Goal: Transaction & Acquisition: Purchase product/service

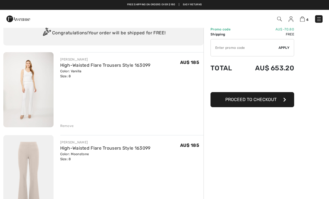
scroll to position [18, 0]
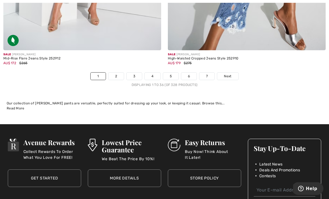
scroll to position [4853, 0]
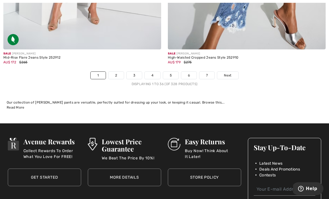
click at [116, 72] on link "2" at bounding box center [116, 75] width 15 height 7
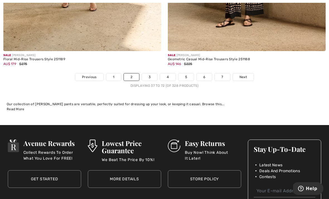
scroll to position [4897, 0]
click at [150, 73] on link "3" at bounding box center [149, 76] width 15 height 7
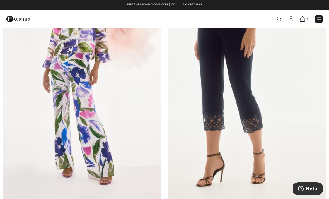
scroll to position [1405, 0]
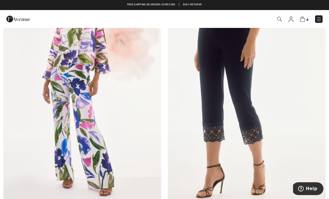
click at [304, 21] on img at bounding box center [302, 18] width 5 height 5
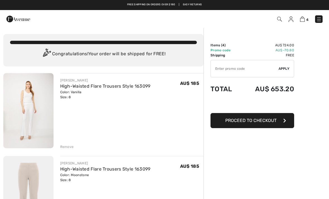
click at [286, 67] on span "Apply" at bounding box center [284, 68] width 11 height 5
click at [248, 121] on span "Proceed to Checkout" at bounding box center [251, 120] width 51 height 5
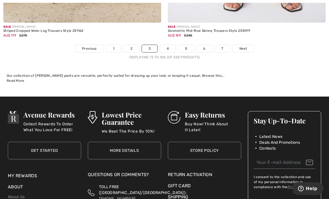
scroll to position [4861, 0]
click at [171, 45] on link "4" at bounding box center [167, 48] width 15 height 7
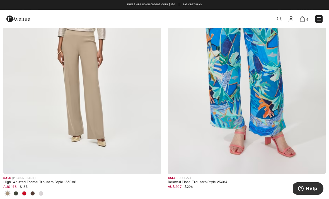
scroll to position [1186, 0]
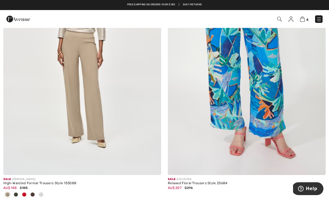
click at [88, 97] on img at bounding box center [82, 56] width 158 height 237
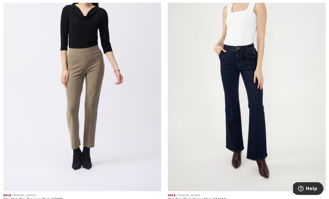
scroll to position [4702, 0]
click at [248, 90] on img at bounding box center [247, 72] width 158 height 237
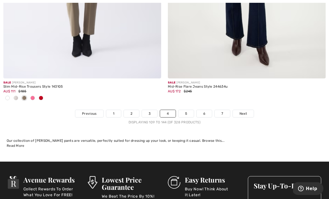
scroll to position [4815, 0]
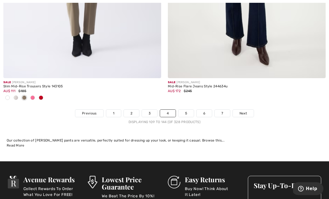
click at [188, 110] on link "5" at bounding box center [186, 113] width 15 height 7
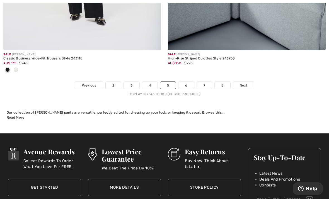
scroll to position [4787, 0]
click at [187, 83] on link "6" at bounding box center [186, 85] width 15 height 7
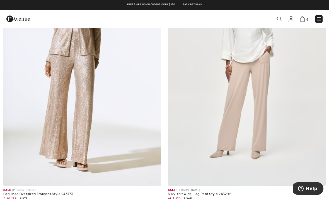
scroll to position [1981, 0]
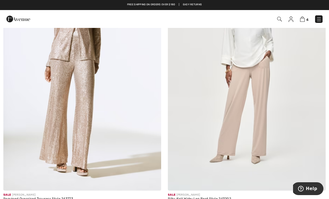
click at [88, 112] on img at bounding box center [82, 72] width 158 height 237
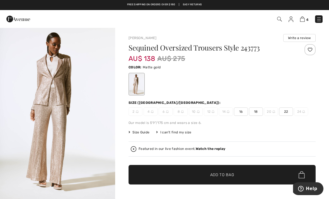
click at [321, 20] on img at bounding box center [320, 19] width 6 height 6
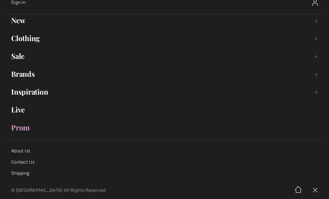
scroll to position [37, 0]
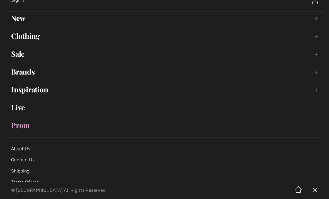
click at [20, 50] on link "Sale Toggle submenu" at bounding box center [165, 54] width 318 height 12
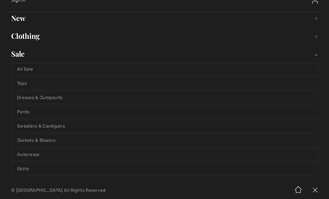
click at [24, 82] on link "Tops" at bounding box center [164, 83] width 307 height 12
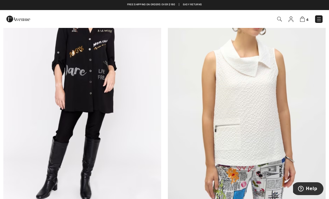
scroll to position [614, 0]
click at [263, 116] on img at bounding box center [247, 92] width 158 height 237
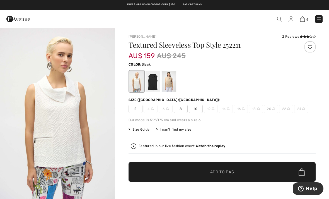
click at [153, 82] on div at bounding box center [153, 81] width 15 height 21
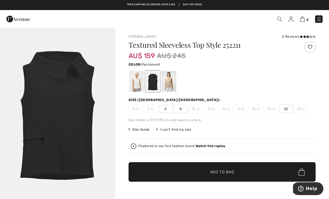
click at [175, 85] on div at bounding box center [169, 81] width 15 height 21
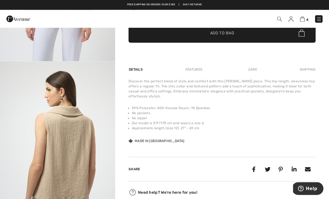
scroll to position [139, 0]
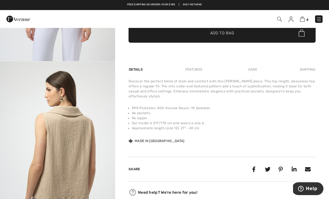
click at [321, 21] on img at bounding box center [320, 19] width 6 height 6
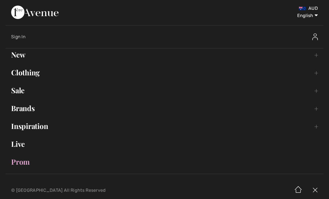
click at [22, 90] on link "Sale Toggle submenu" at bounding box center [165, 90] width 318 height 12
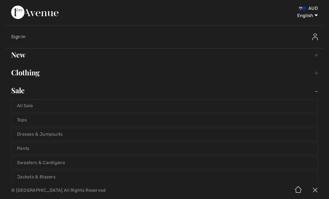
click at [46, 175] on link "Jackets & Blazers" at bounding box center [164, 177] width 307 height 12
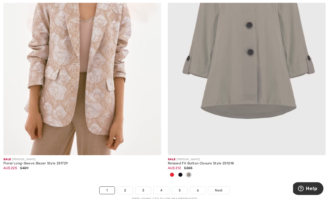
scroll to position [4794, 0]
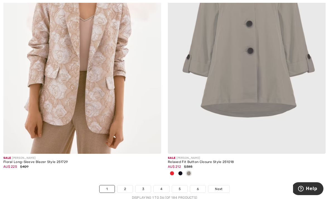
click at [124, 185] on link "2" at bounding box center [125, 188] width 15 height 7
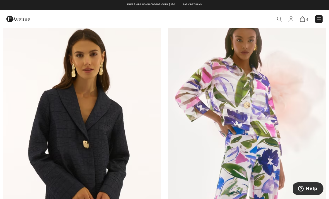
scroll to position [852, 0]
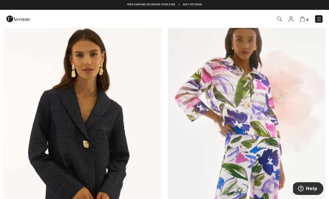
click at [245, 91] on img at bounding box center [247, 131] width 158 height 237
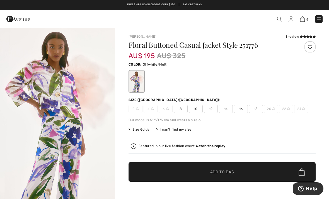
click at [305, 20] on img at bounding box center [302, 18] width 5 height 5
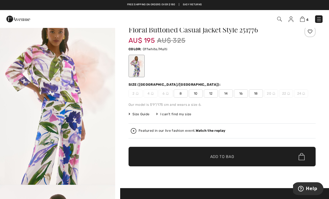
scroll to position [16, 0]
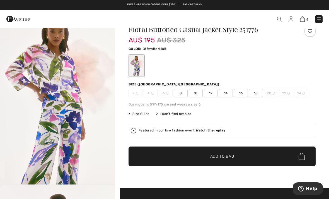
click at [138, 113] on span "Size Guide" at bounding box center [139, 113] width 21 height 5
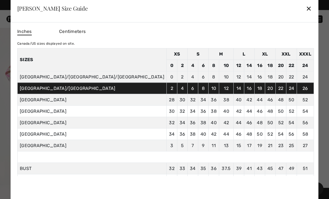
click at [306, 6] on div "✕" at bounding box center [309, 9] width 6 height 12
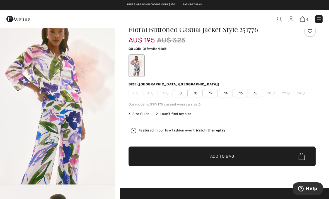
click at [305, 20] on img at bounding box center [302, 18] width 5 height 5
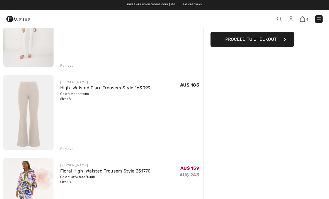
scroll to position [80, 0]
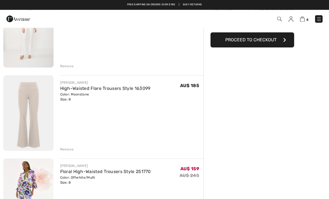
click at [34, 112] on img at bounding box center [28, 113] width 50 height 75
click at [34, 114] on img at bounding box center [28, 113] width 50 height 75
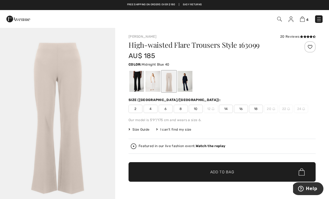
click at [187, 80] on div at bounding box center [185, 81] width 15 height 21
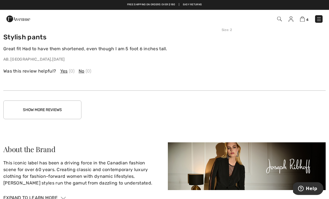
scroll to position [934, 0]
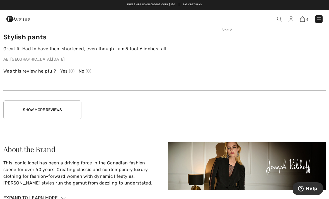
click at [43, 113] on button "Show More Reviews" at bounding box center [42, 110] width 78 height 19
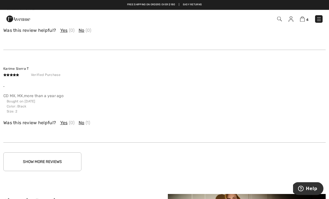
scroll to position [1160, 0]
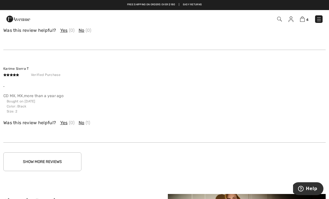
click at [51, 157] on button "Show More Reviews" at bounding box center [42, 161] width 78 height 19
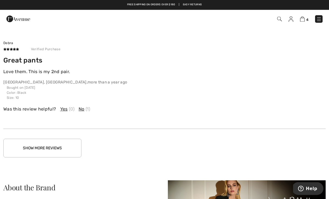
scroll to position [1507, 0]
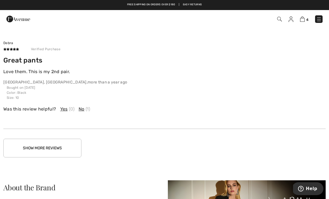
click at [52, 146] on button "Show More Reviews" at bounding box center [42, 148] width 78 height 19
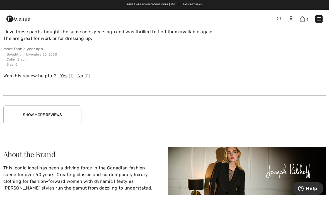
scroll to position [1908, 0]
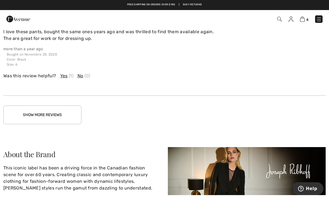
click at [58, 115] on button "Show More Reviews" at bounding box center [42, 115] width 78 height 19
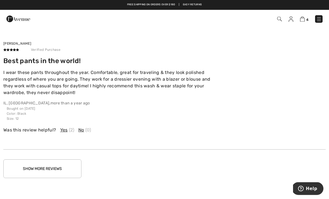
scroll to position [2183, 0]
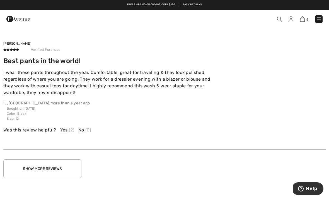
click at [52, 169] on button "Show More Reviews" at bounding box center [42, 168] width 78 height 19
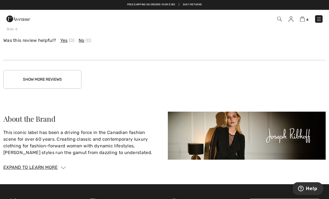
scroll to position [2557, 0]
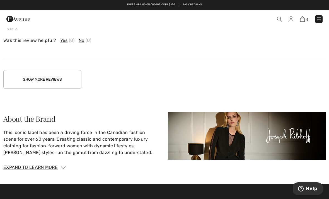
click at [44, 77] on button "Show More Reviews" at bounding box center [42, 79] width 78 height 19
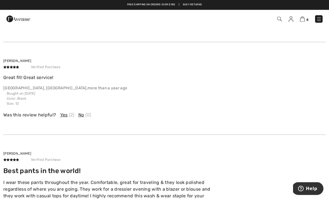
scroll to position [1943, 0]
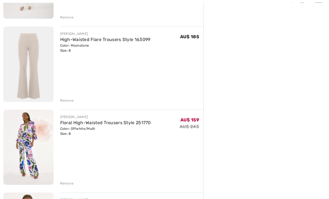
scroll to position [135, 0]
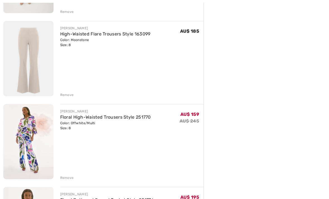
click at [30, 140] on img at bounding box center [28, 141] width 50 height 75
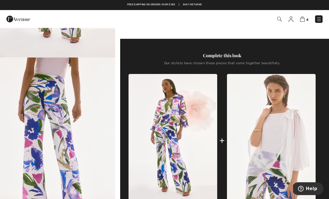
scroll to position [142, 0]
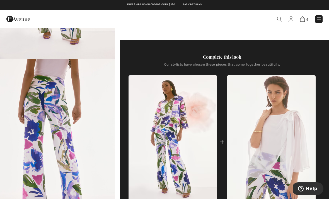
click at [166, 116] on img at bounding box center [173, 141] width 89 height 133
click at [165, 118] on img at bounding box center [173, 141] width 89 height 133
click at [302, 23] on div "4 Checkout" at bounding box center [233, 18] width 190 height 11
click at [304, 19] on img at bounding box center [302, 18] width 5 height 5
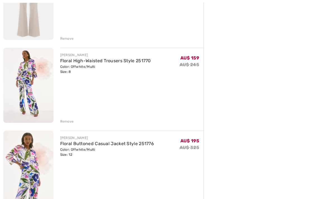
scroll to position [192, 0]
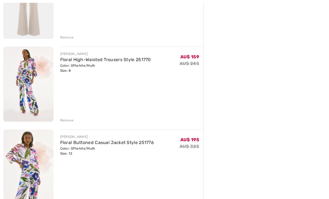
click at [27, 160] on img at bounding box center [28, 167] width 50 height 75
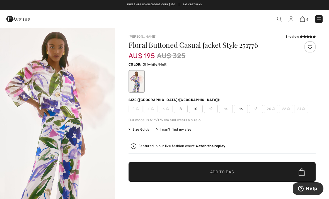
click at [321, 21] on img at bounding box center [320, 19] width 6 height 6
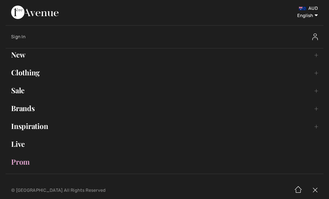
click at [20, 95] on link "Sale Toggle submenu" at bounding box center [165, 90] width 318 height 12
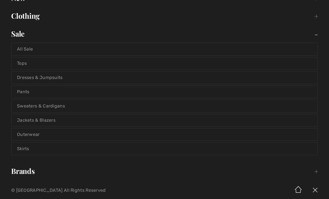
scroll to position [58, 0]
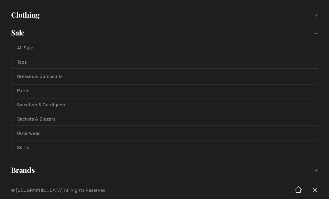
click at [26, 148] on link "Skirts" at bounding box center [164, 148] width 307 height 12
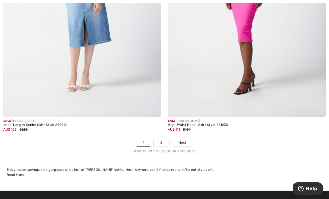
scroll to position [4767, 0]
click at [166, 139] on link "2" at bounding box center [161, 142] width 15 height 7
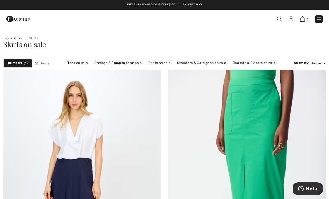
click at [321, 20] on img at bounding box center [320, 19] width 6 height 6
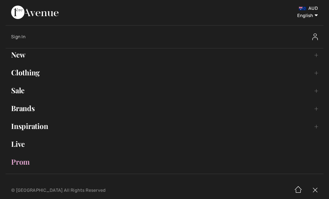
click at [30, 107] on link "Brands Open submenu" at bounding box center [165, 108] width 318 height 12
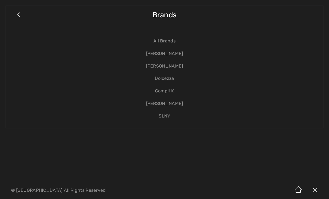
click at [167, 67] on link "[PERSON_NAME]" at bounding box center [164, 66] width 307 height 13
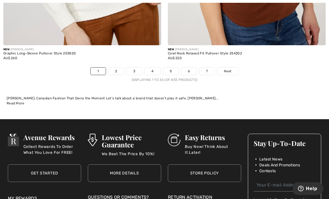
scroll to position [4948, 0]
click at [230, 69] on span "Next" at bounding box center [228, 71] width 8 height 5
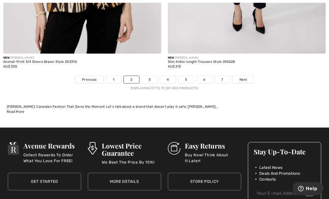
scroll to position [4922, 0]
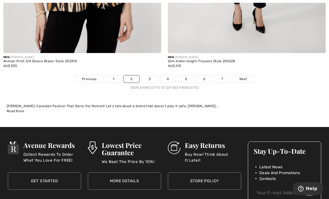
click at [150, 75] on link "3" at bounding box center [149, 78] width 15 height 7
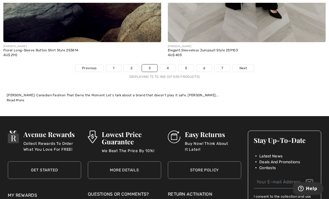
scroll to position [4962, 0]
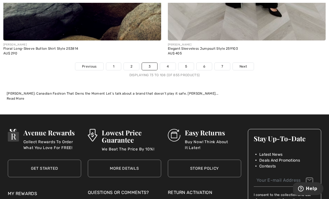
click at [168, 64] on link "4" at bounding box center [167, 66] width 15 height 7
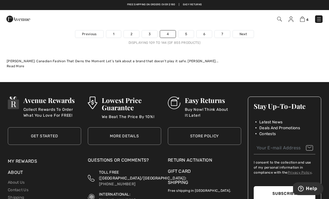
scroll to position [4956, 0]
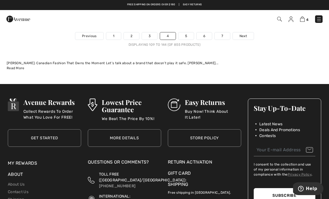
click at [188, 34] on link "5" at bounding box center [186, 35] width 15 height 7
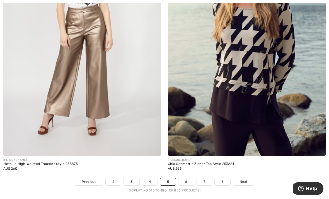
scroll to position [4803, 0]
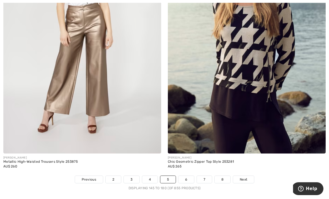
click at [186, 176] on link "6" at bounding box center [186, 179] width 15 height 7
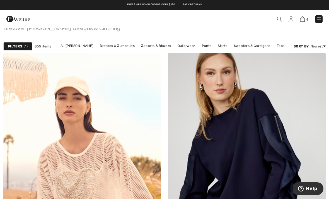
scroll to position [93, 0]
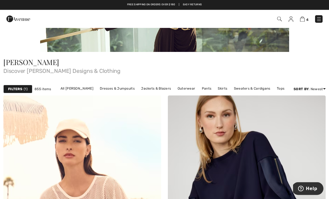
click at [322, 20] on img at bounding box center [320, 19] width 6 height 6
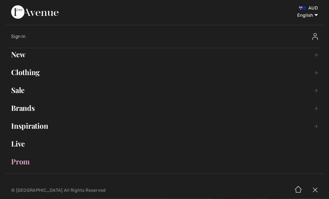
scroll to position [93, 0]
click at [28, 112] on link "Brands Open submenu" at bounding box center [165, 108] width 318 height 12
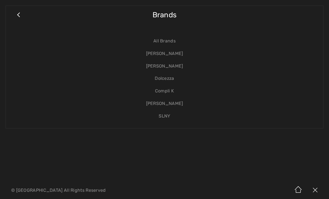
click at [165, 79] on link "Dolcezza" at bounding box center [164, 78] width 307 height 13
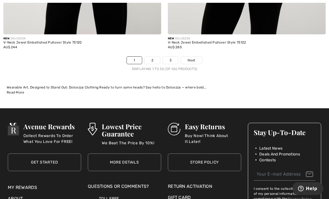
scroll to position [4933, 0]
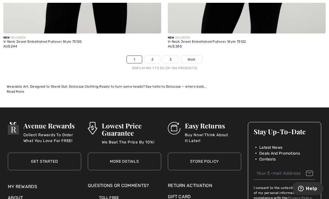
click at [153, 56] on link "2" at bounding box center [152, 59] width 15 height 7
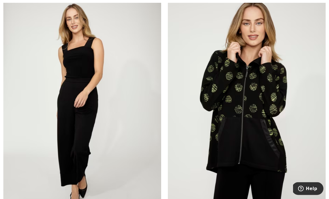
scroll to position [453, 0]
